Goal: Task Accomplishment & Management: Use online tool/utility

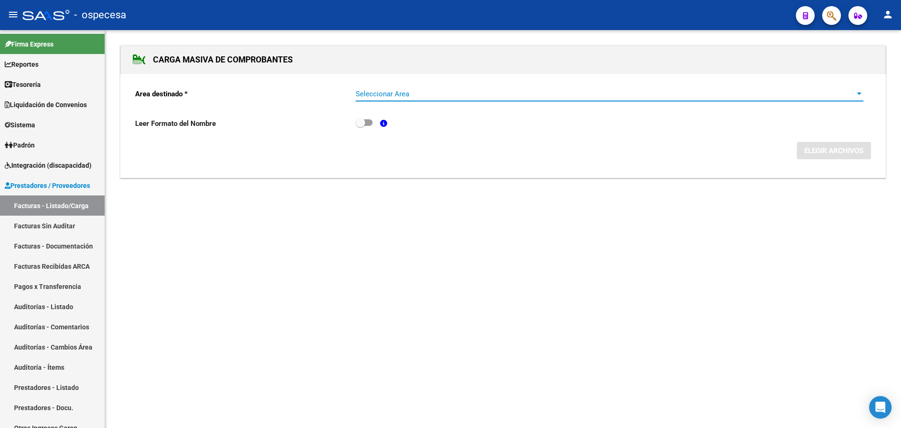
click at [439, 94] on span "Seleccionar Area" at bounding box center [606, 94] width 500 height 8
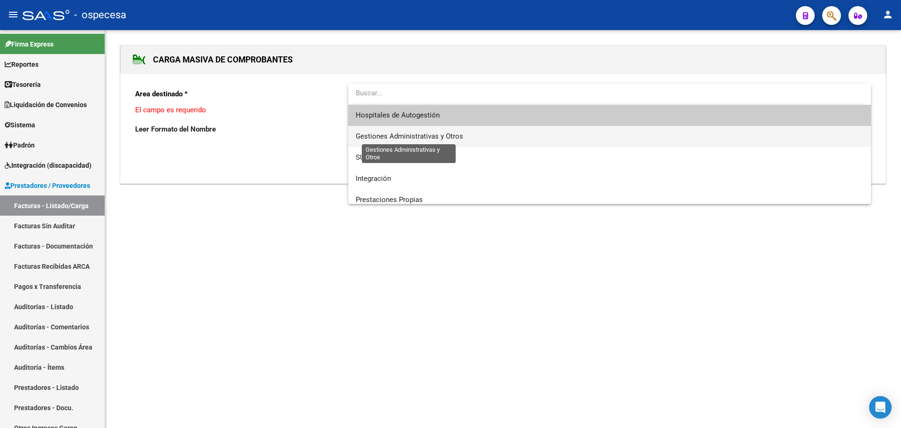
click at [385, 134] on span "Gestiones Administrativas y Otros" at bounding box center [410, 136] width 108 height 8
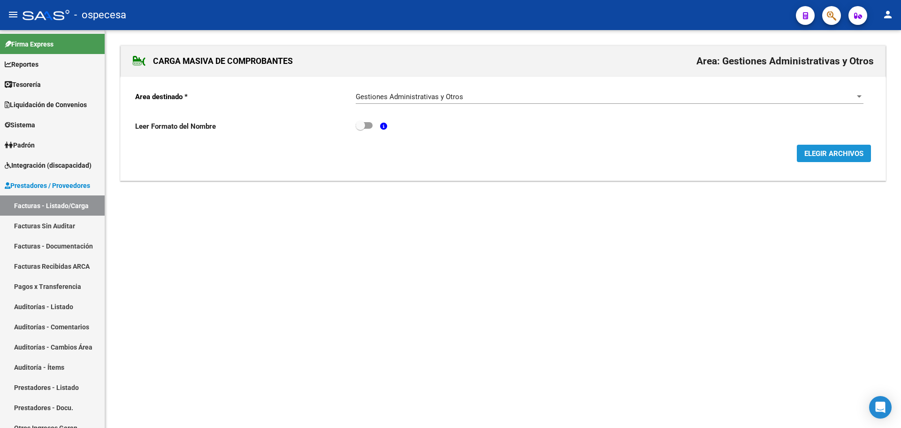
click at [816, 157] on span "ELEGIR ARCHIVOS" at bounding box center [834, 153] width 59 height 8
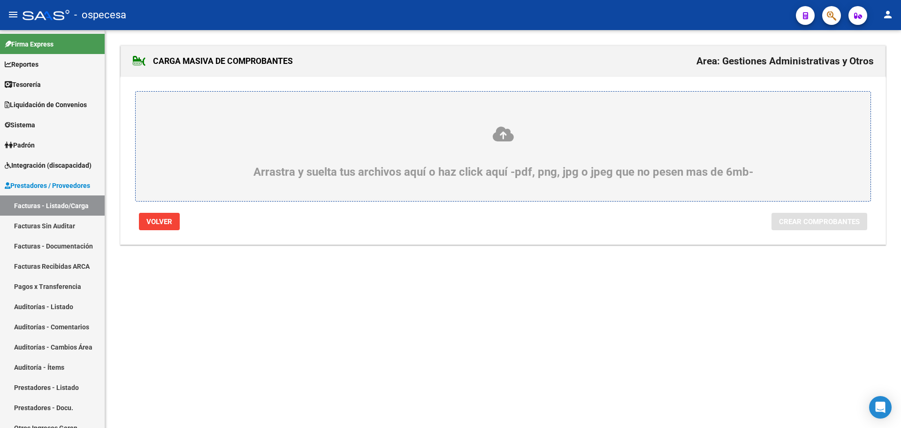
click at [516, 157] on div "Arrastra y suelta tus archivos aquí o haz click aquí -pdf, png, jpg o jpeg que …" at bounding box center [503, 151] width 690 height 53
click at [0, 0] on input "Arrastra y suelta tus archivos aquí o haz click aquí -pdf, png, jpg o jpeg que …" at bounding box center [0, 0] width 0 height 0
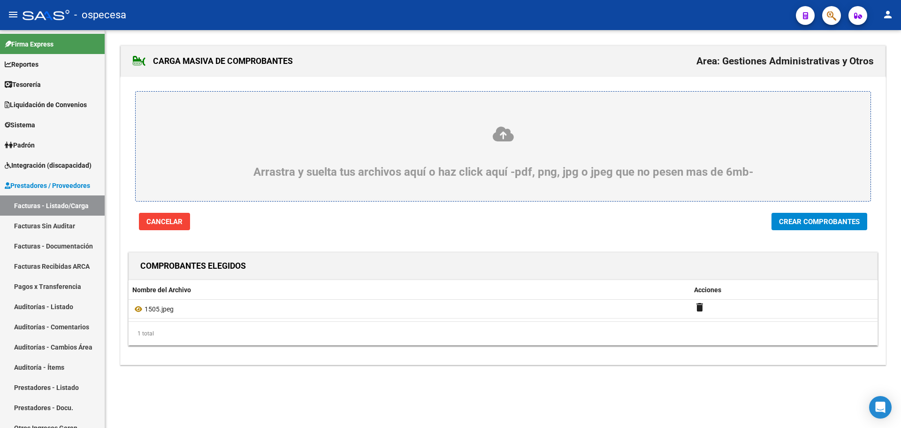
click at [808, 223] on span "Crear Comprobantes" at bounding box center [819, 221] width 81 height 8
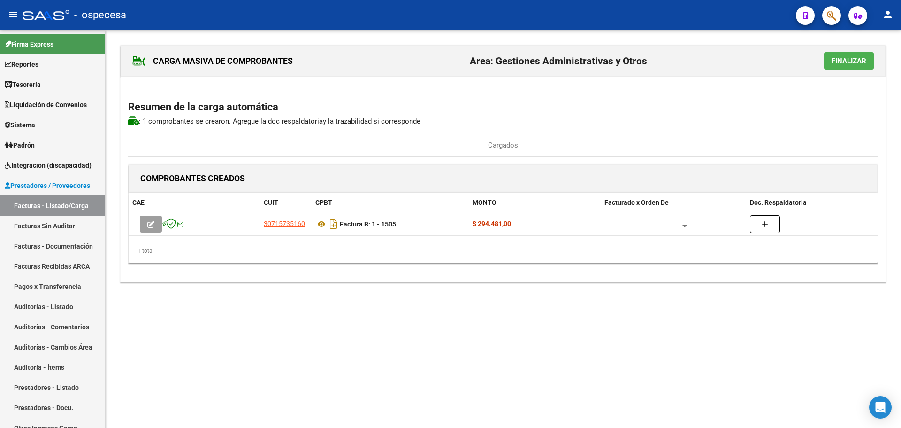
click at [836, 60] on span "Finalizar" at bounding box center [849, 61] width 35 height 8
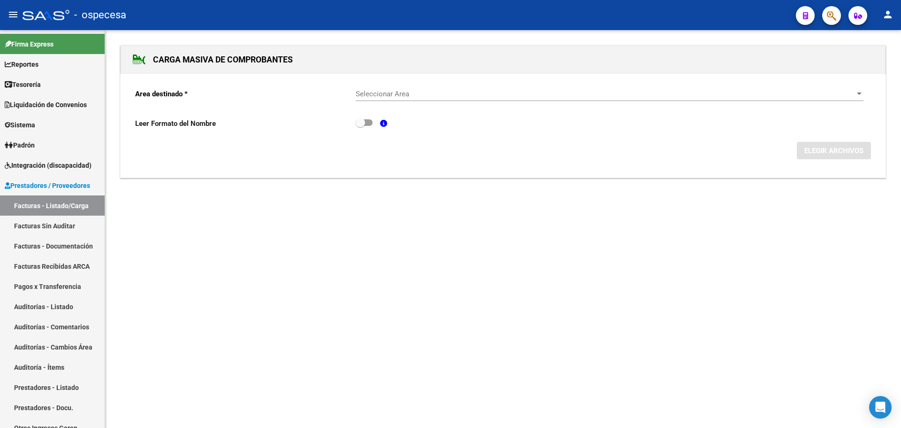
click at [405, 86] on div "Seleccionar Area Seleccionar Area" at bounding box center [610, 91] width 508 height 20
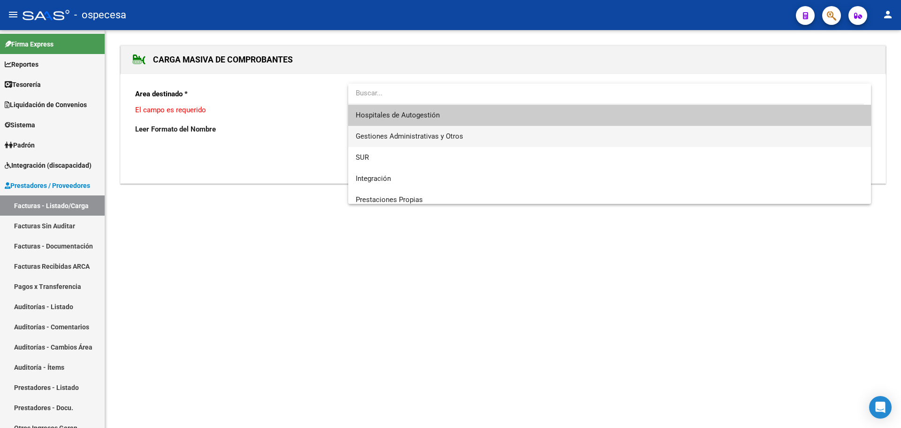
click at [418, 129] on span "Gestiones Administrativas y Otros" at bounding box center [610, 136] width 508 height 21
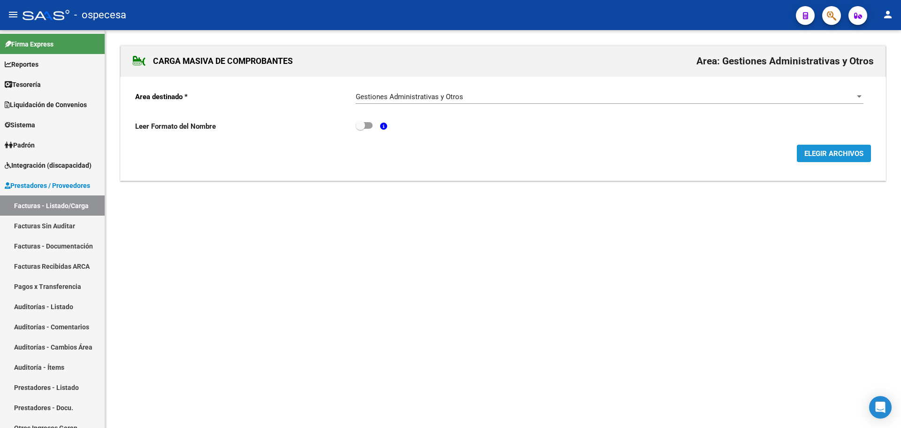
click at [816, 155] on span "ELEGIR ARCHIVOS" at bounding box center [834, 153] width 59 height 8
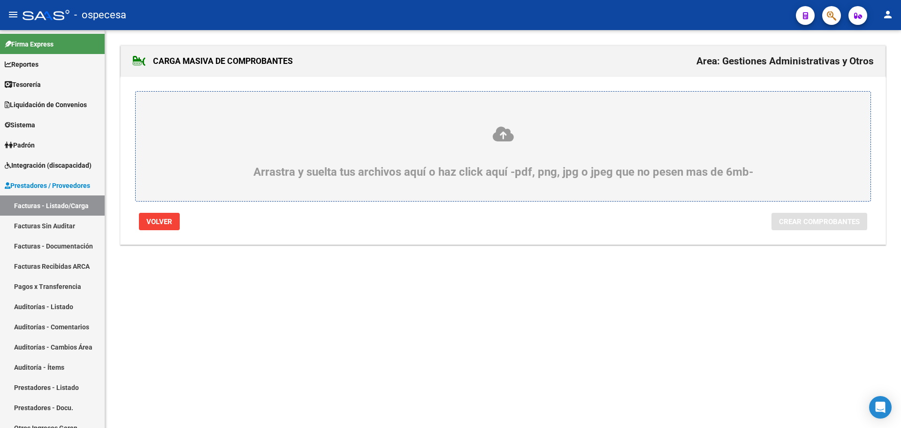
click at [334, 152] on div "Arrastra y suelta tus archivos aquí o haz click aquí -pdf, png, jpg o jpeg que …" at bounding box center [503, 151] width 690 height 53
click at [0, 0] on input "Arrastra y suelta tus archivos aquí o haz click aquí -pdf, png, jpg o jpeg que …" at bounding box center [0, 0] width 0 height 0
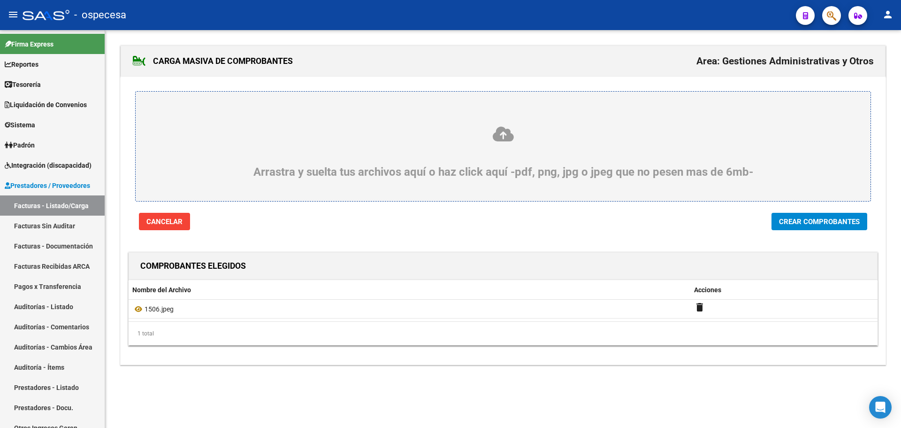
click at [813, 229] on button "Crear Comprobantes" at bounding box center [820, 221] width 96 height 17
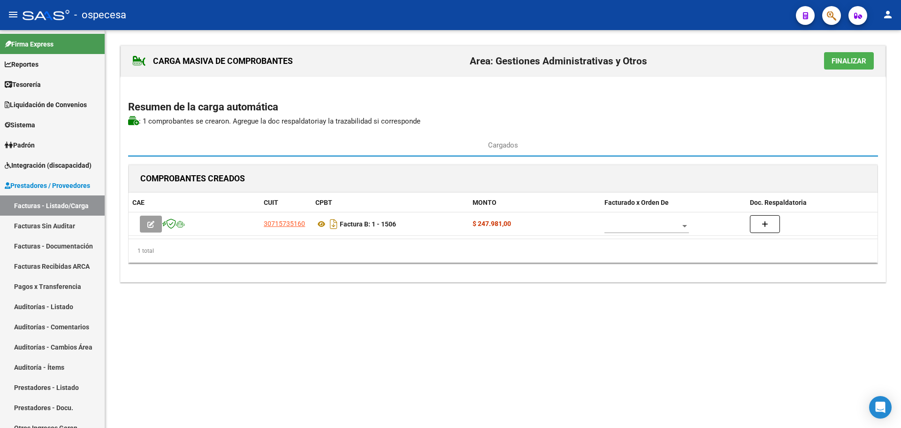
click at [843, 65] on span "Finalizar" at bounding box center [849, 61] width 35 height 8
